Goal: Use online tool/utility

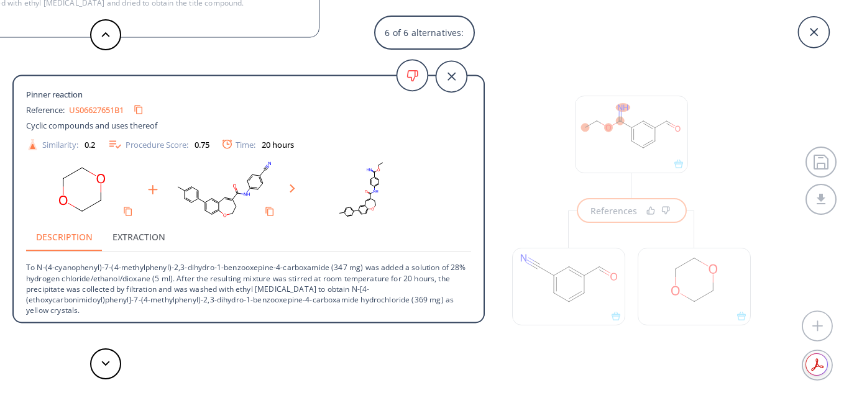
scroll to position [29, 0]
click at [257, 241] on div "Description Extraction" at bounding box center [248, 237] width 445 height 30
click at [617, 204] on div "6 of 6 alternatives: Pinner reaction Reference: US20230024240A1_0892 Heteroaryl…" at bounding box center [424, 199] width 849 height 398
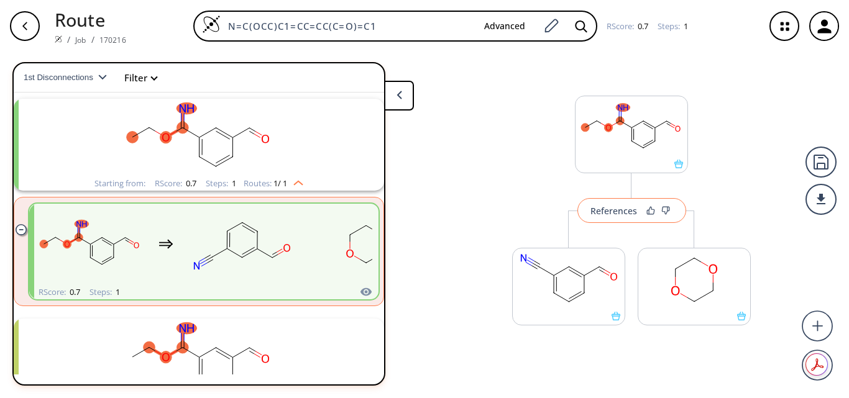
click at [611, 204] on button "References" at bounding box center [631, 210] width 109 height 25
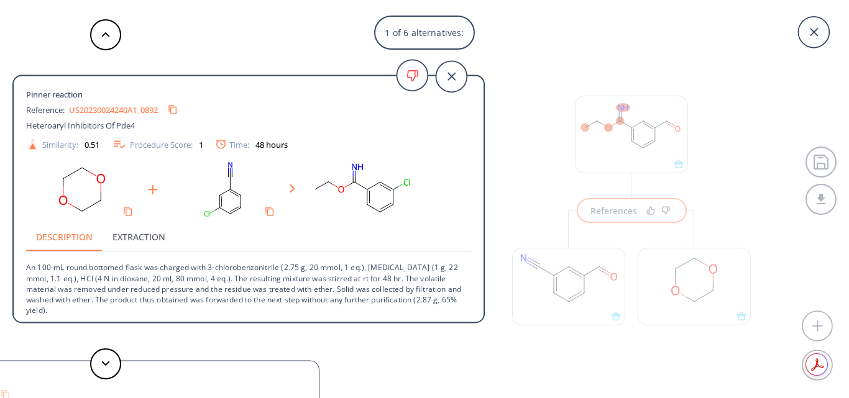
click at [611, 204] on div "1 of 6 alternatives: Pinner reaction Reference: US20230024240A1_0892 Heteroaryl…" at bounding box center [424, 199] width 849 height 398
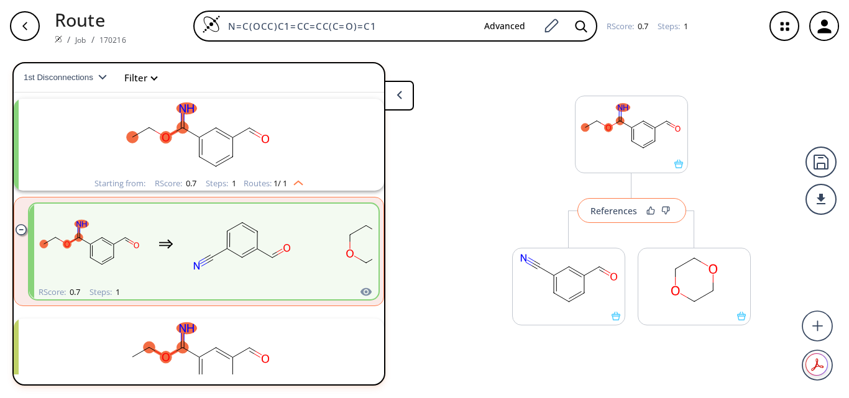
click at [611, 204] on button "References" at bounding box center [631, 210] width 109 height 25
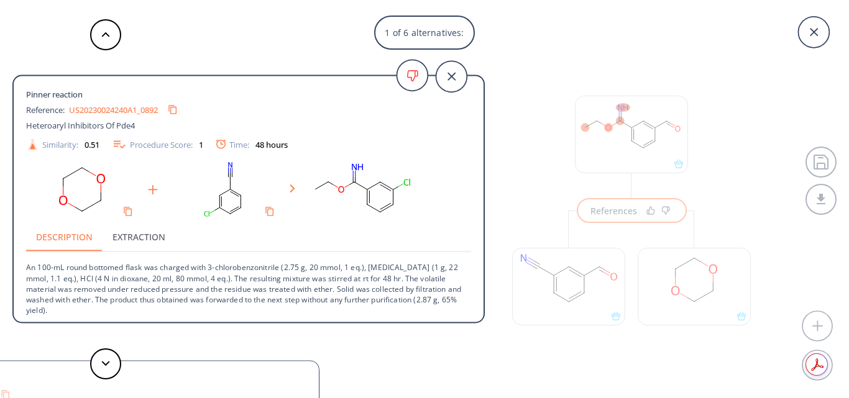
click at [611, 204] on div "1 of 6 alternatives: Pinner reaction Reference: US20230024240A1_0892 Heteroaryl…" at bounding box center [424, 199] width 849 height 398
click at [611, 204] on button "References" at bounding box center [632, 210] width 110 height 25
click at [611, 205] on div "1 of 6 alternatives: Pinner reaction Reference: US20230024240A1_0892 Heteroaryl…" at bounding box center [424, 199] width 849 height 398
click at [611, 207] on div "References" at bounding box center [613, 211] width 47 height 8
click at [177, 108] on icon "Copy to clipboard" at bounding box center [173, 110] width 10 height 10
